Goal: Information Seeking & Learning: Learn about a topic

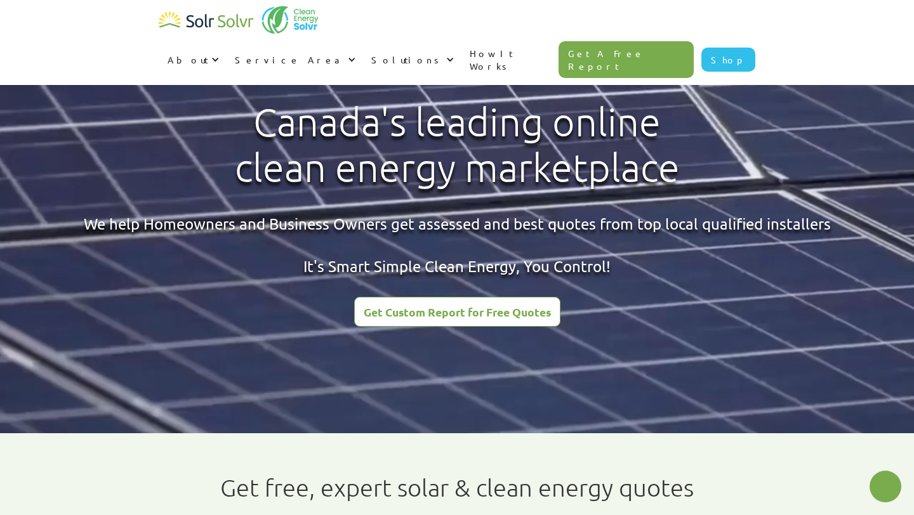
type textarea "x"
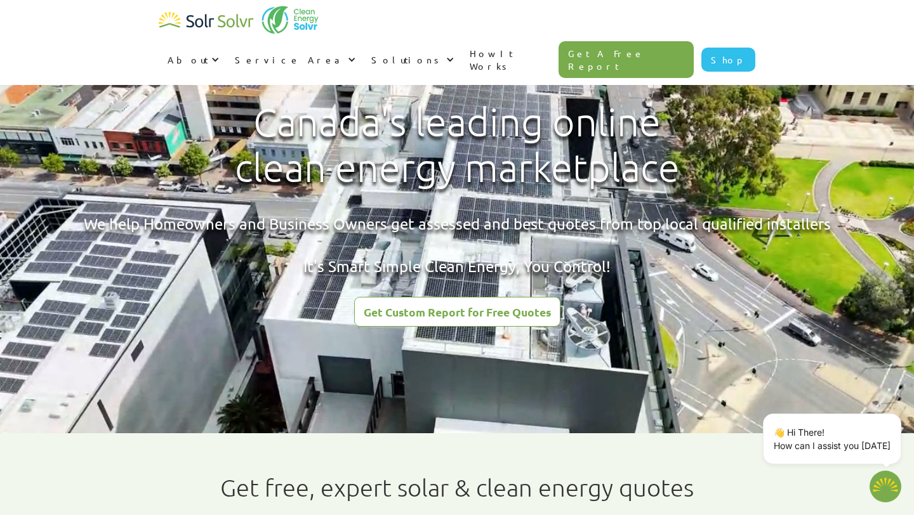
type textarea "x"
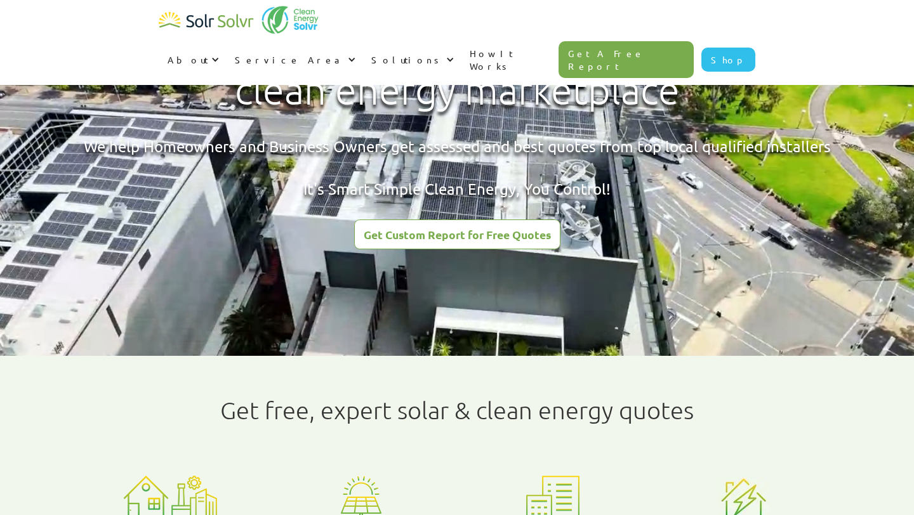
scroll to position [85, 0]
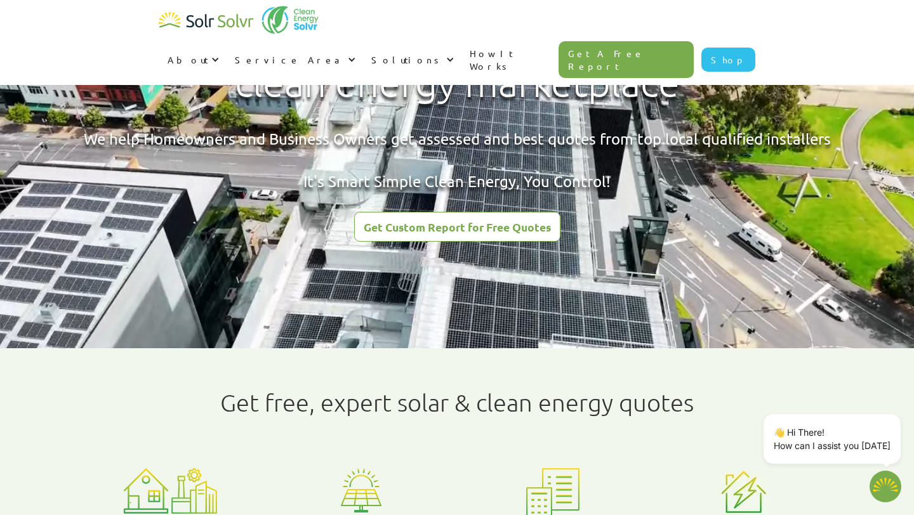
type textarea "x"
